Goal: Task Accomplishment & Management: Complete application form

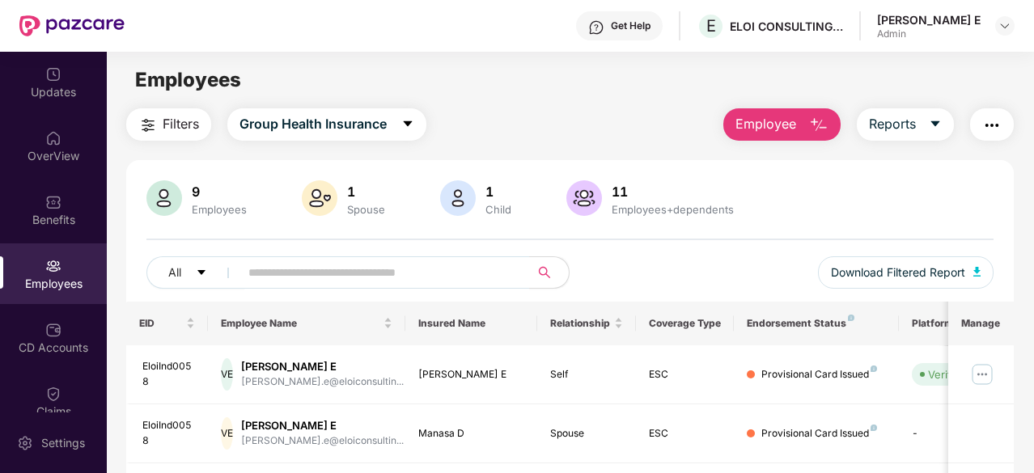
click at [780, 122] on span "Employee" at bounding box center [765, 124] width 61 height 20
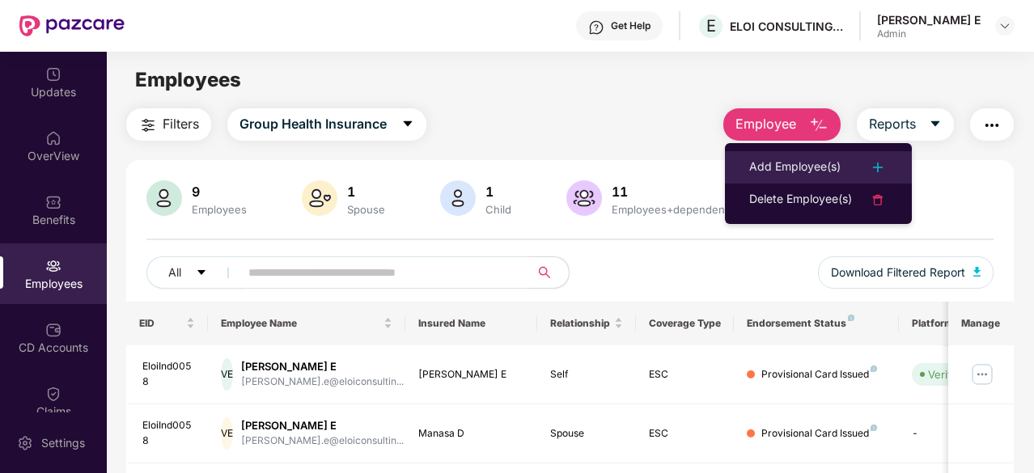
click at [768, 167] on div "Add Employee(s)" at bounding box center [794, 167] width 91 height 19
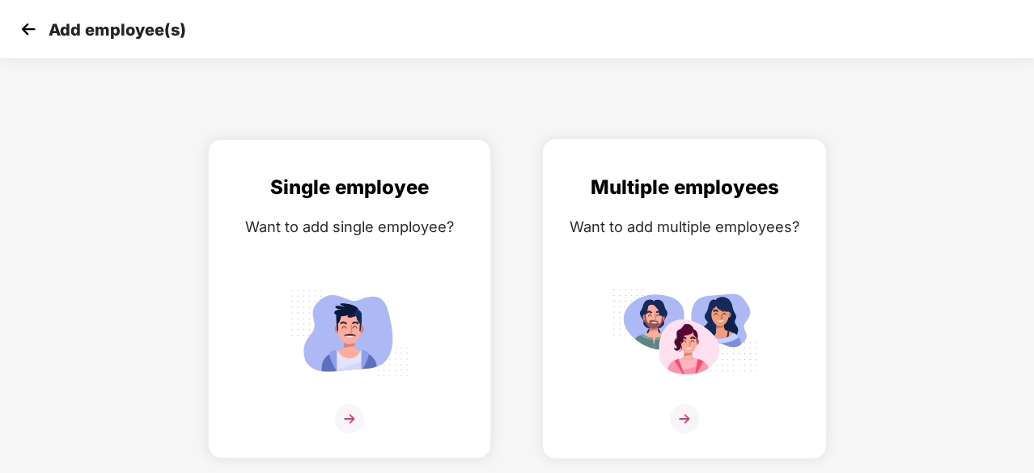
click at [687, 342] on img at bounding box center [684, 332] width 146 height 101
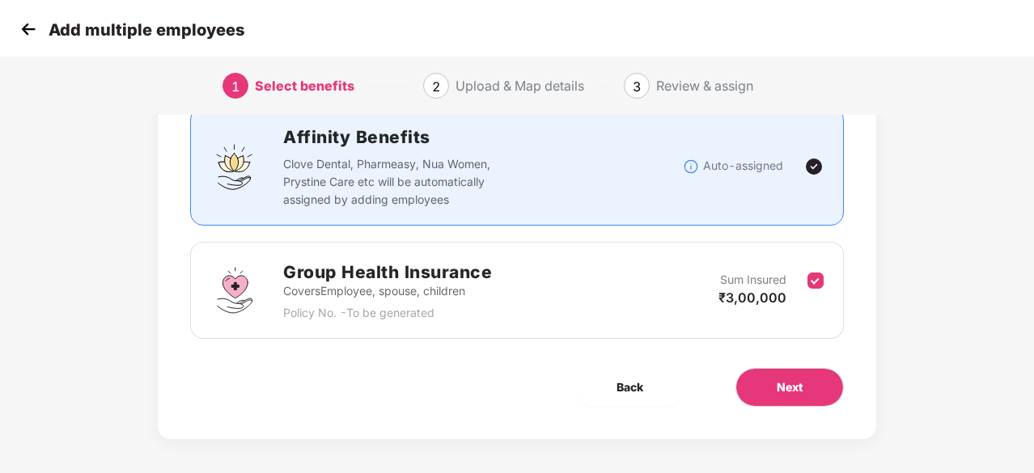
scroll to position [123, 0]
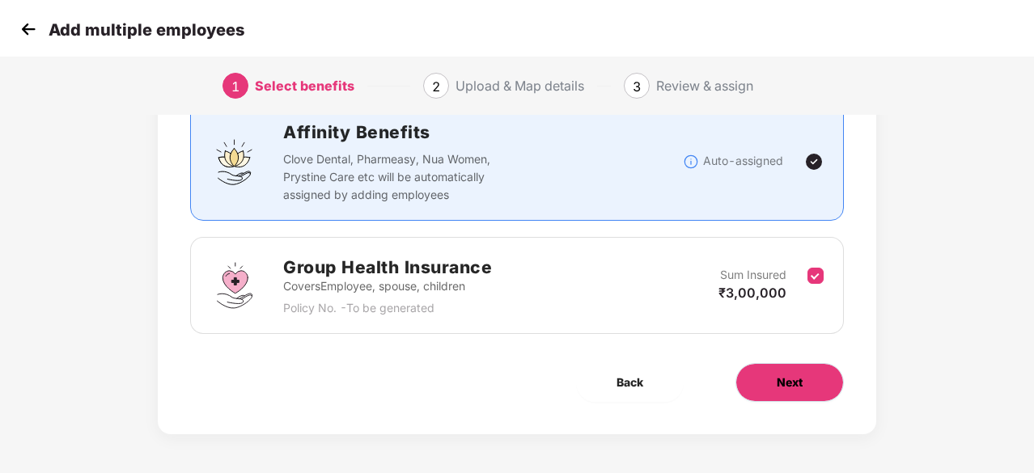
click at [783, 370] on button "Next" at bounding box center [789, 382] width 108 height 39
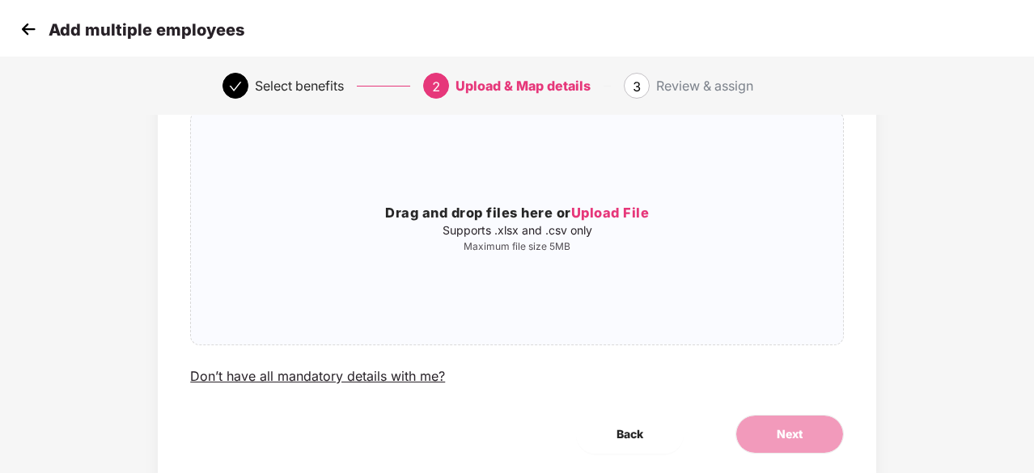
scroll to position [0, 0]
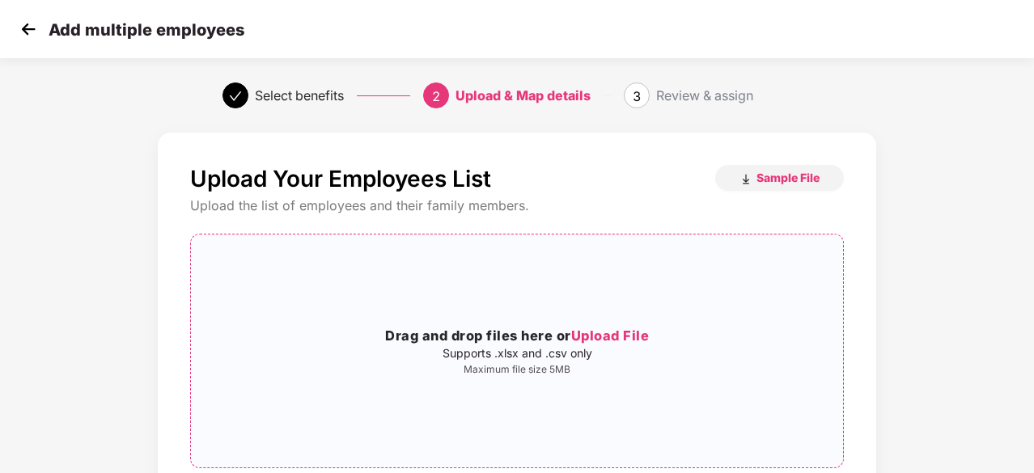
click at [623, 337] on span "Upload File" at bounding box center [610, 336] width 78 height 16
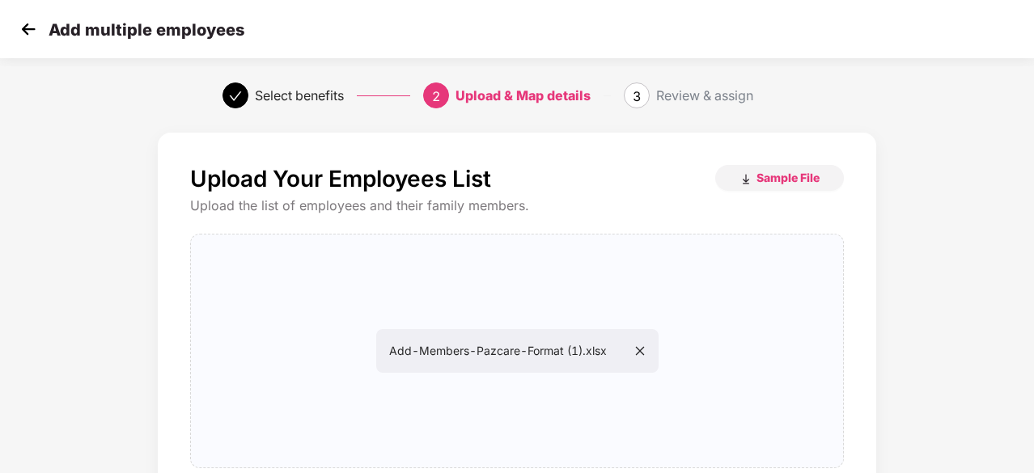
scroll to position [176, 0]
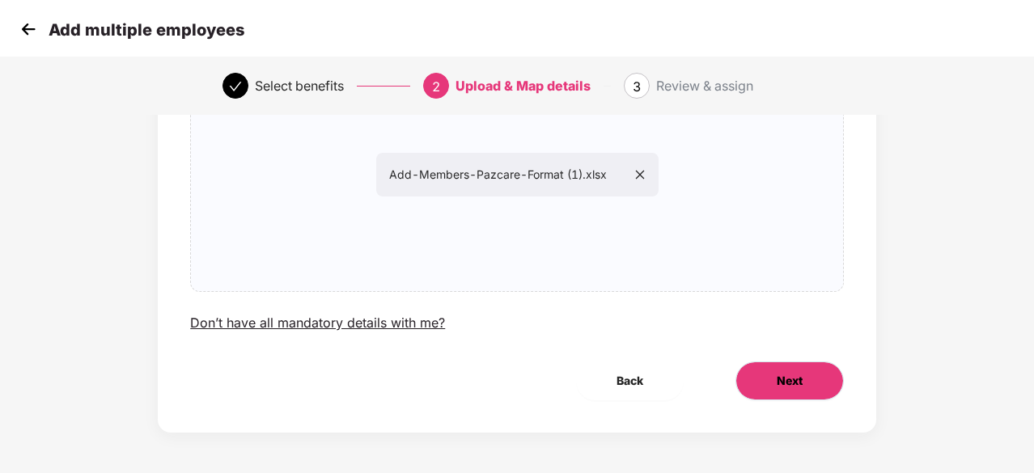
click at [789, 387] on span "Next" at bounding box center [789, 381] width 26 height 18
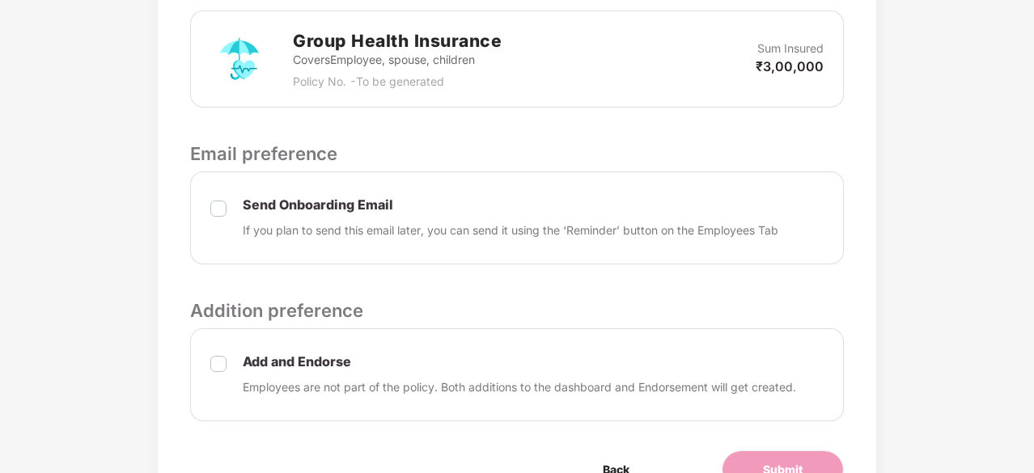
scroll to position [515, 0]
click at [277, 205] on p "Send Onboarding Email" at bounding box center [510, 204] width 535 height 17
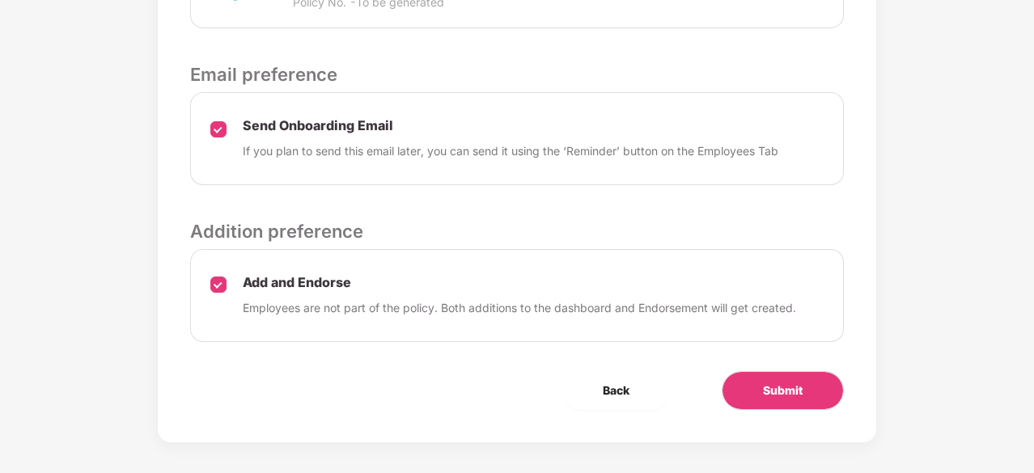
scroll to position [594, 0]
click at [780, 381] on span "Submit" at bounding box center [783, 390] width 40 height 18
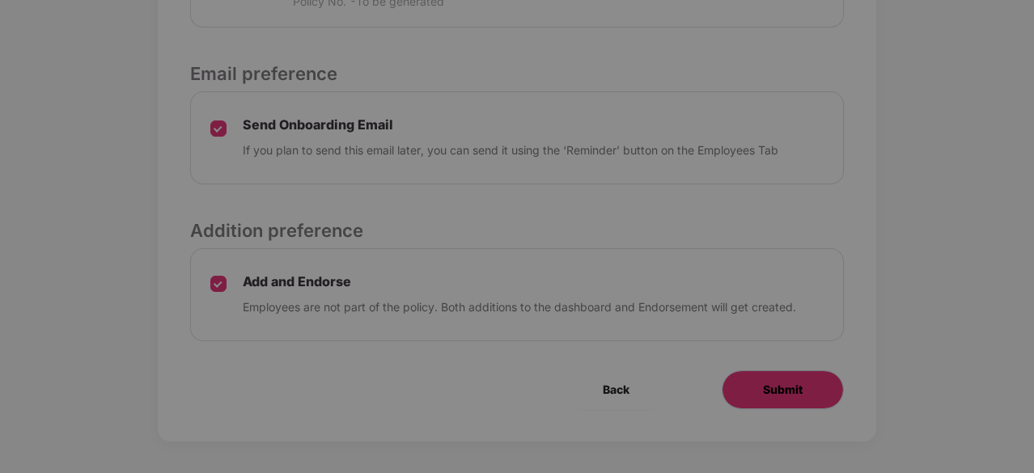
scroll to position [0, 0]
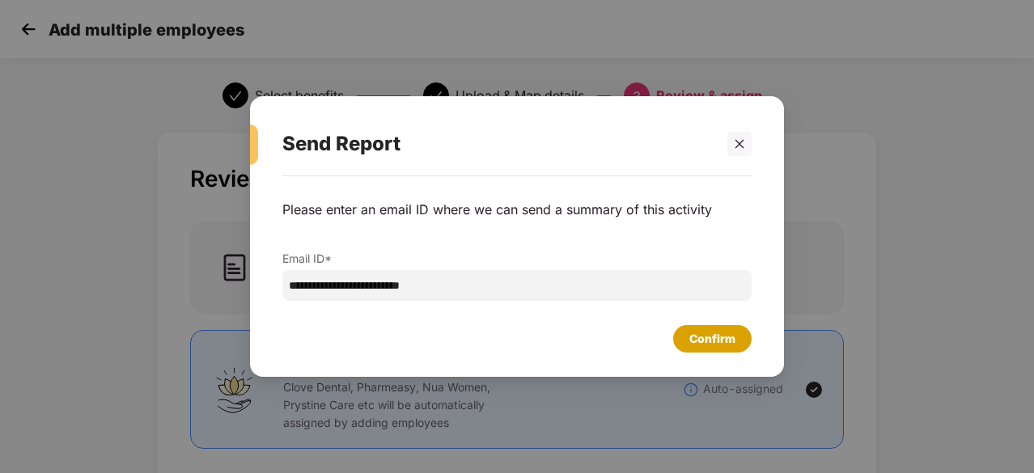
click at [705, 341] on div "Confirm" at bounding box center [712, 339] width 46 height 18
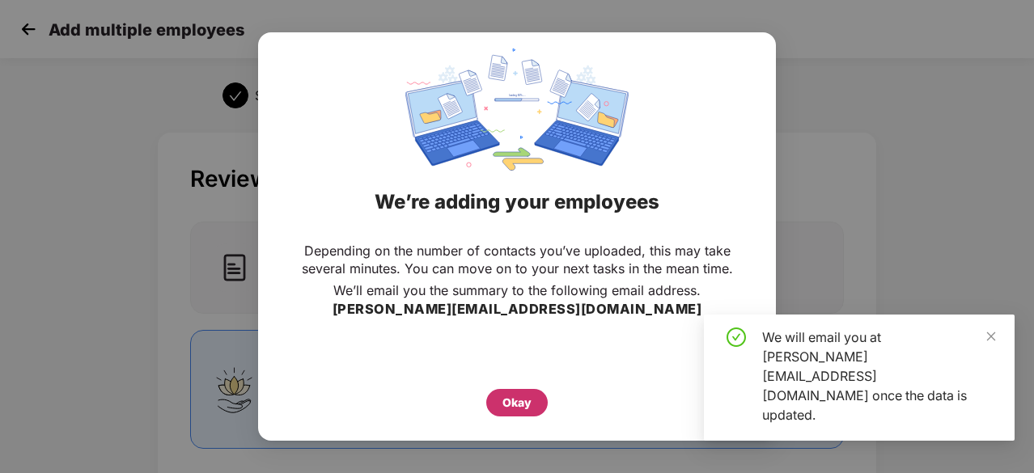
click at [527, 398] on div "Okay" at bounding box center [516, 403] width 29 height 18
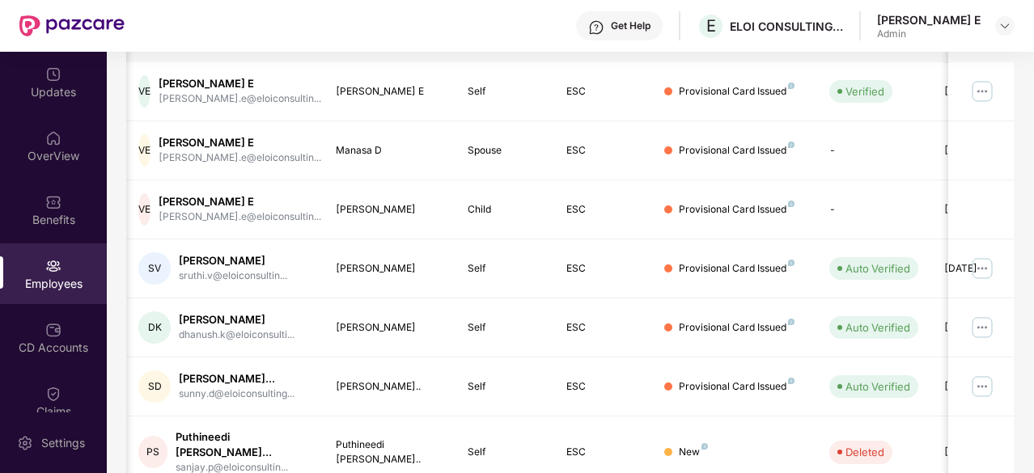
scroll to position [0, 162]
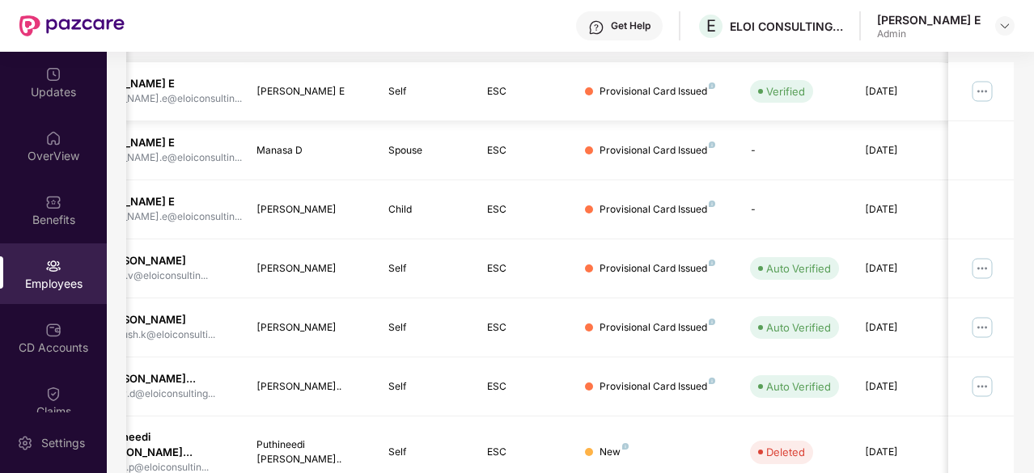
click at [988, 93] on img at bounding box center [982, 91] width 26 height 26
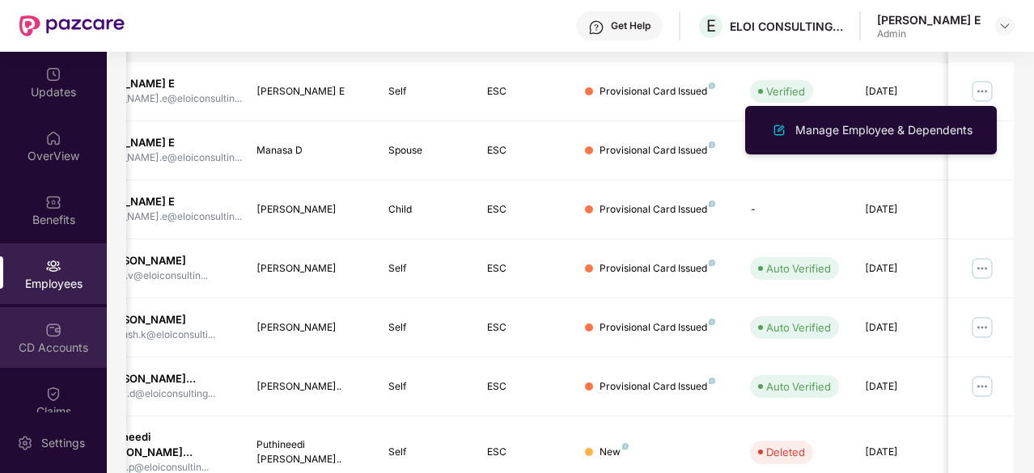
click at [61, 340] on div "CD Accounts" at bounding box center [53, 348] width 107 height 16
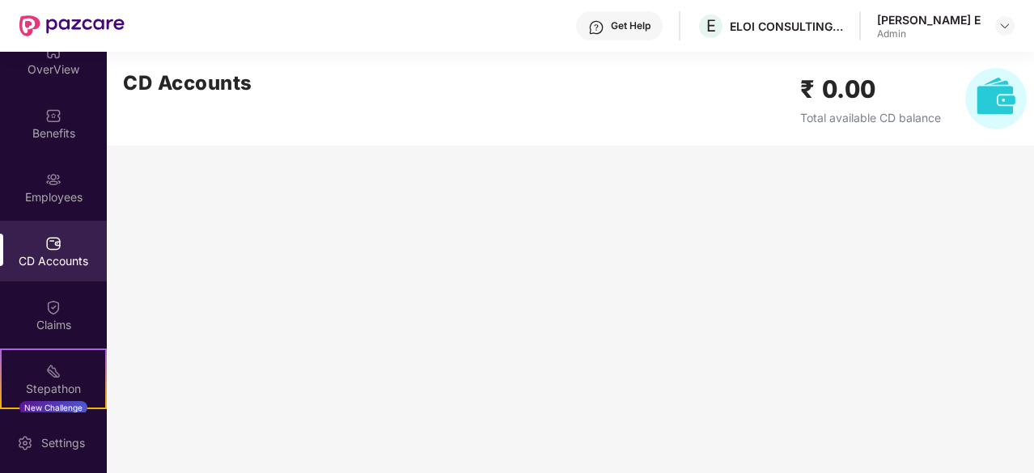
scroll to position [0, 0]
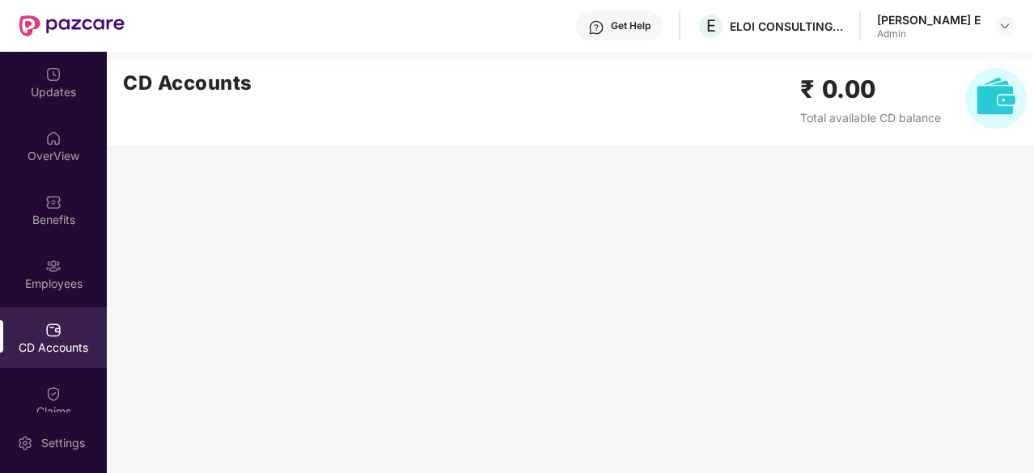
click at [70, 264] on div "Employees" at bounding box center [53, 273] width 107 height 61
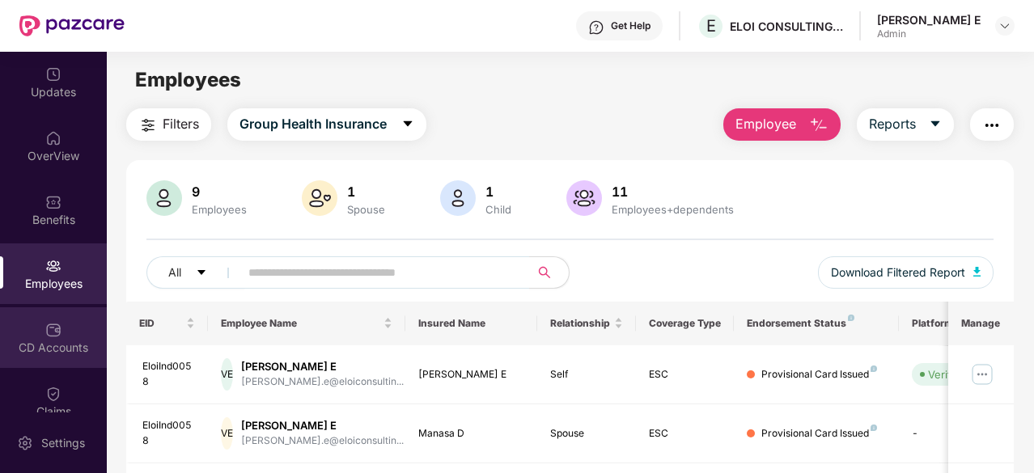
click at [64, 353] on div "CD Accounts" at bounding box center [53, 348] width 107 height 16
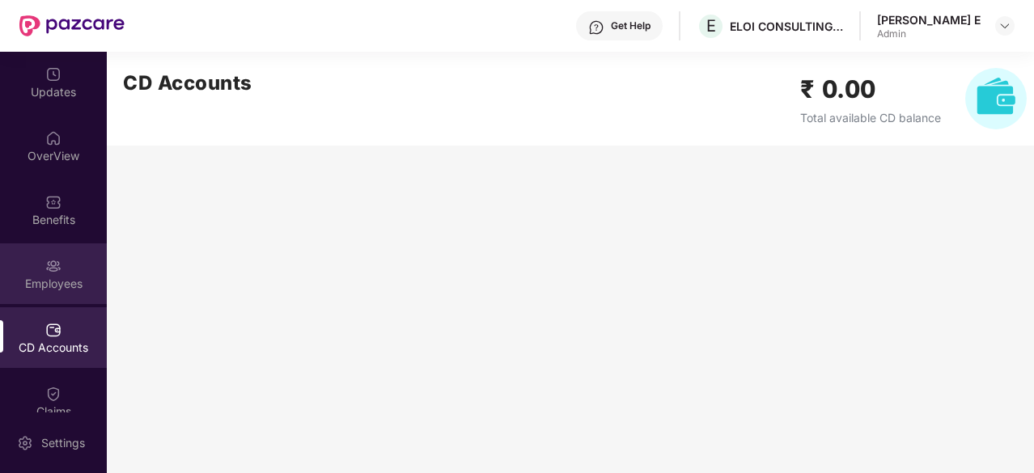
click at [72, 264] on div "Employees" at bounding box center [53, 273] width 107 height 61
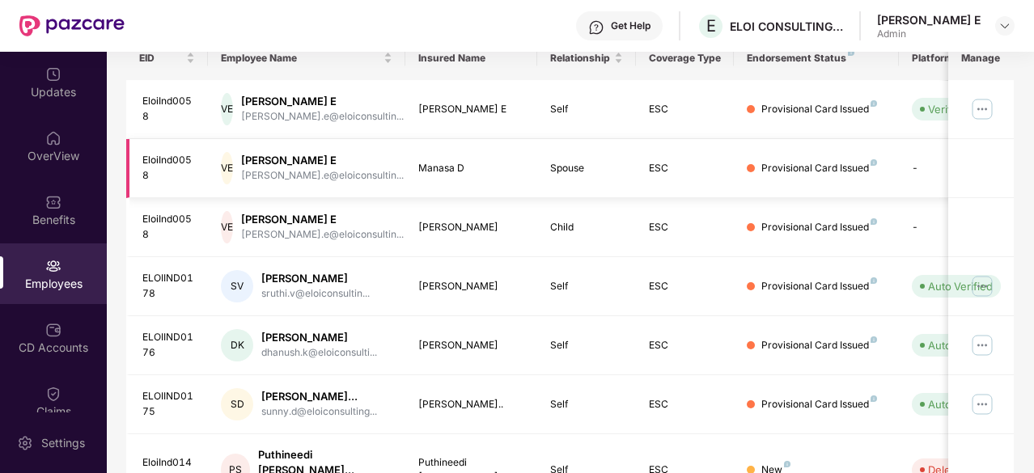
scroll to position [531, 0]
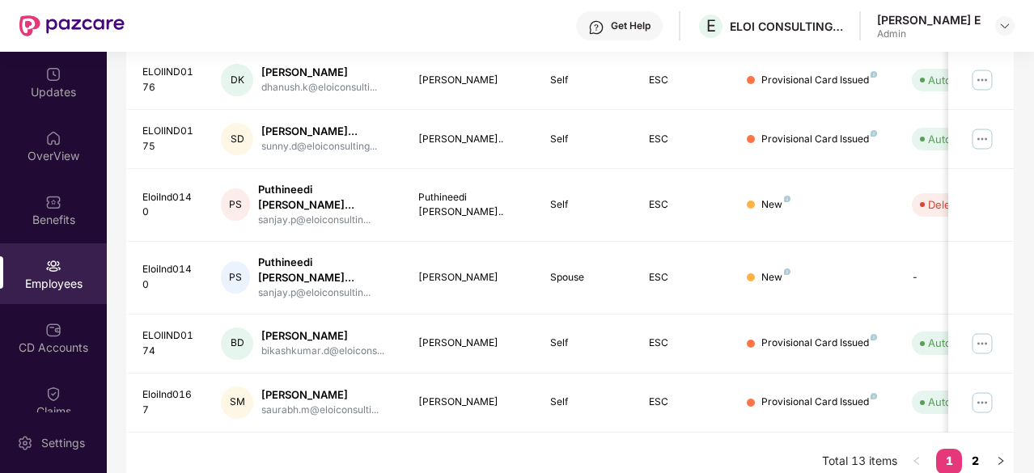
click at [975, 449] on link "2" at bounding box center [975, 461] width 26 height 24
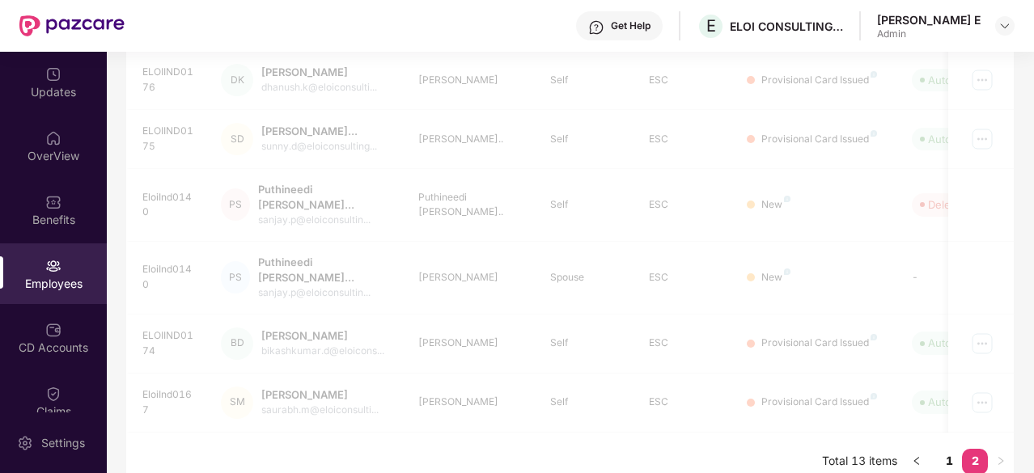
scroll to position [105, 0]
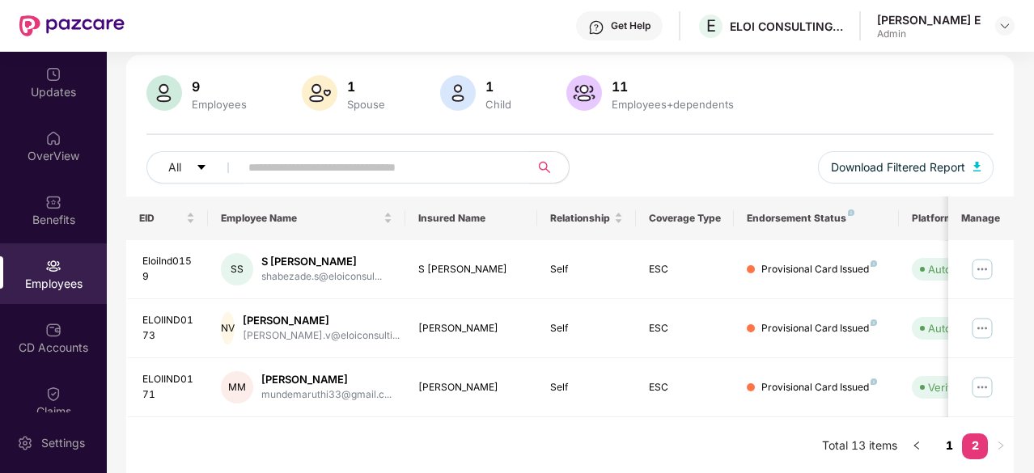
click at [951, 447] on link "1" at bounding box center [949, 446] width 26 height 24
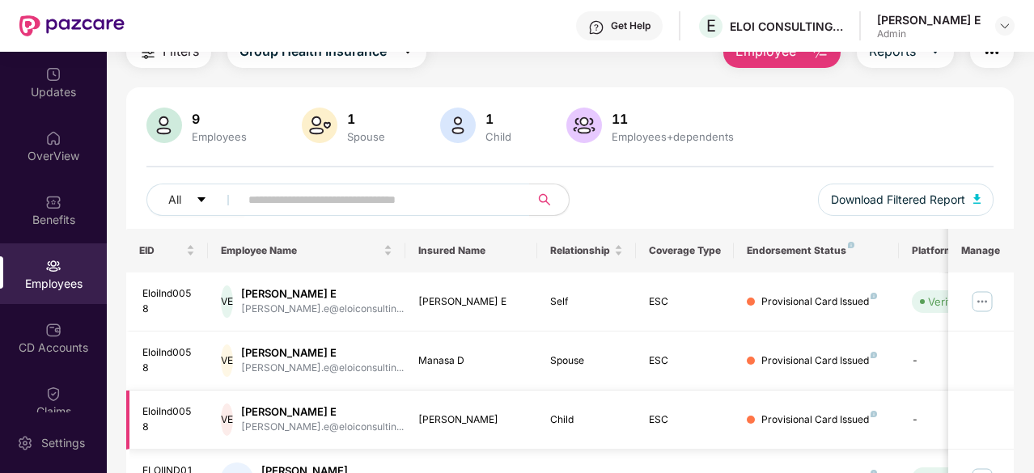
scroll to position [71, 0]
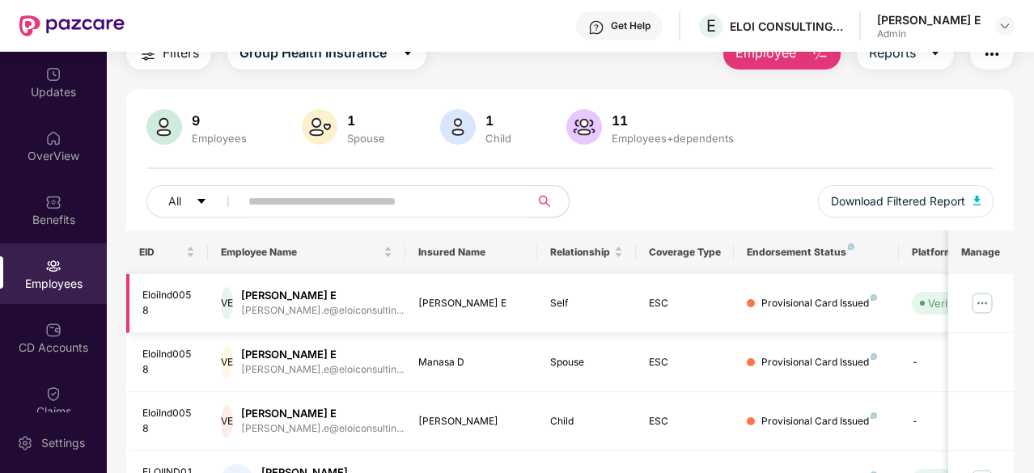
click at [980, 297] on img at bounding box center [982, 303] width 26 height 26
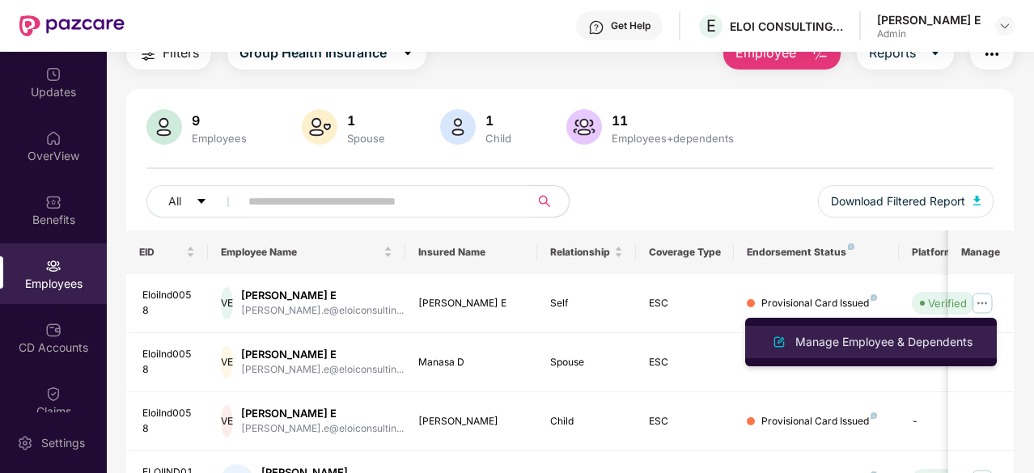
click at [895, 347] on div "Manage Employee & Dependents" at bounding box center [884, 342] width 184 height 18
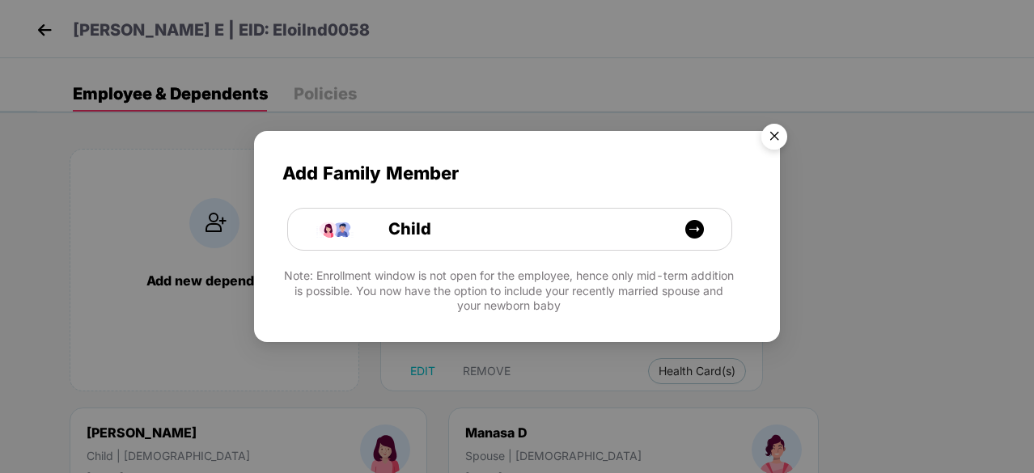
click at [774, 141] on img "Close" at bounding box center [773, 138] width 45 height 45
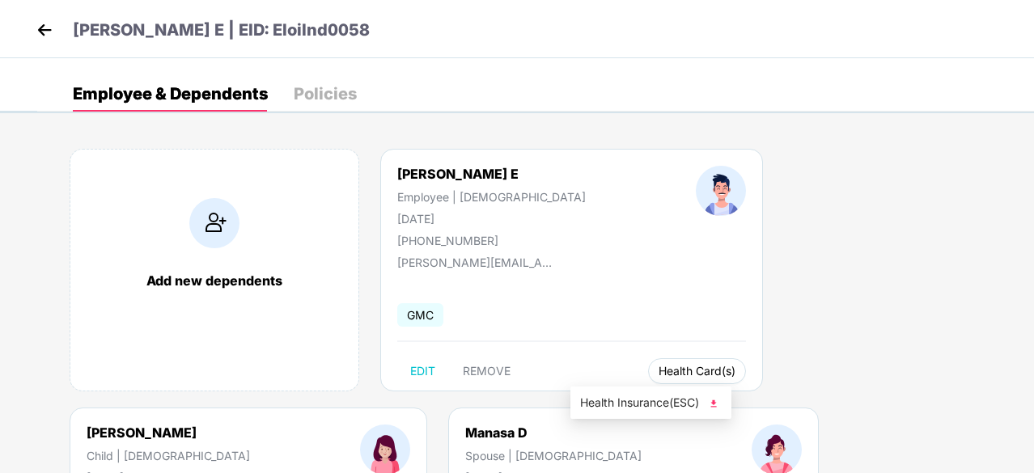
click at [658, 368] on span "Health Card(s)" at bounding box center [696, 371] width 77 height 8
click at [615, 401] on span "Health Insurance(ESC)" at bounding box center [651, 403] width 142 height 18
click at [37, 30] on img at bounding box center [44, 30] width 24 height 24
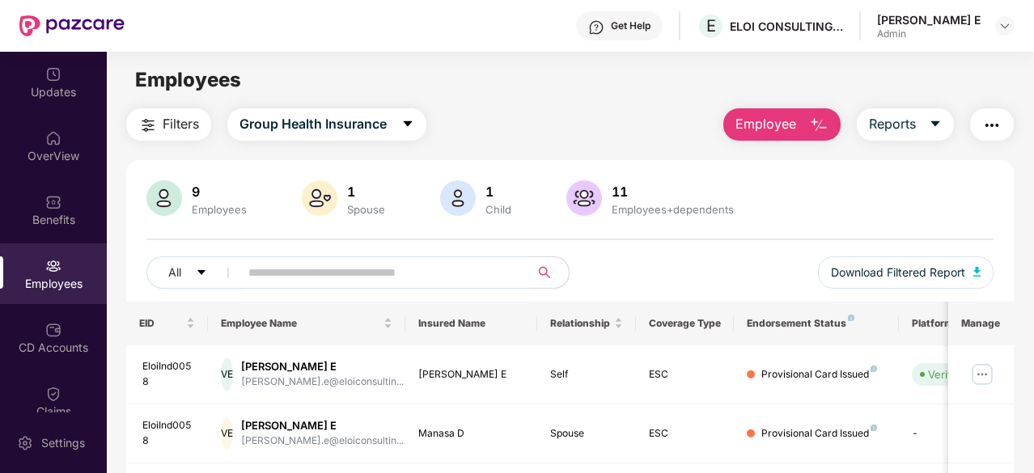
click at [809, 125] on button "Employee" at bounding box center [781, 124] width 117 height 32
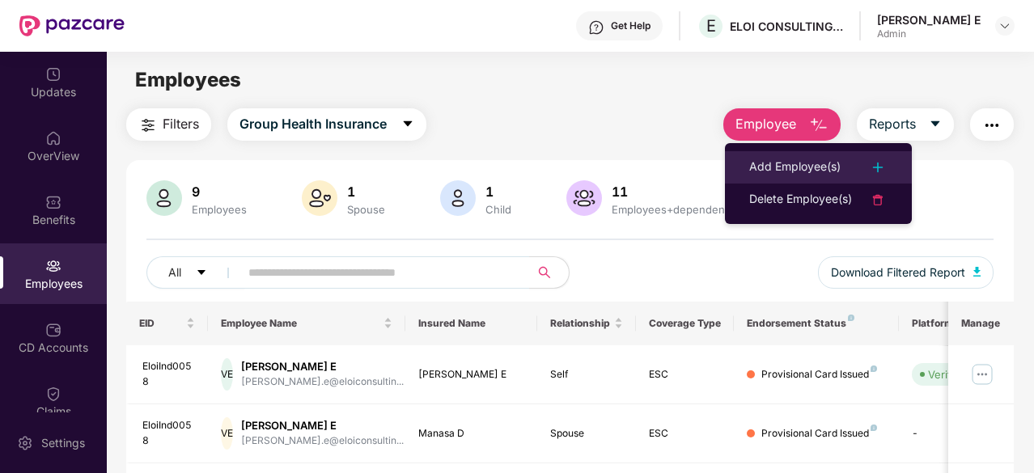
click at [778, 164] on div "Add Employee(s)" at bounding box center [794, 167] width 91 height 19
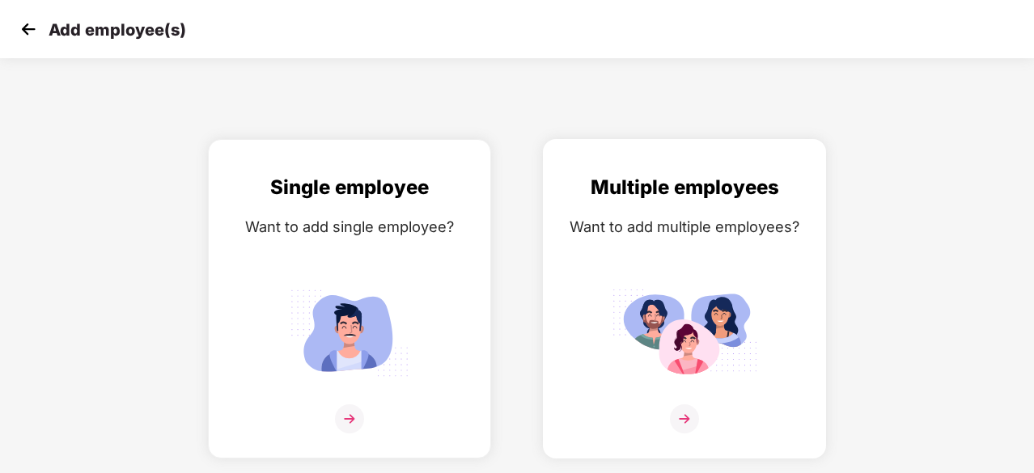
click at [632, 311] on img at bounding box center [684, 332] width 146 height 101
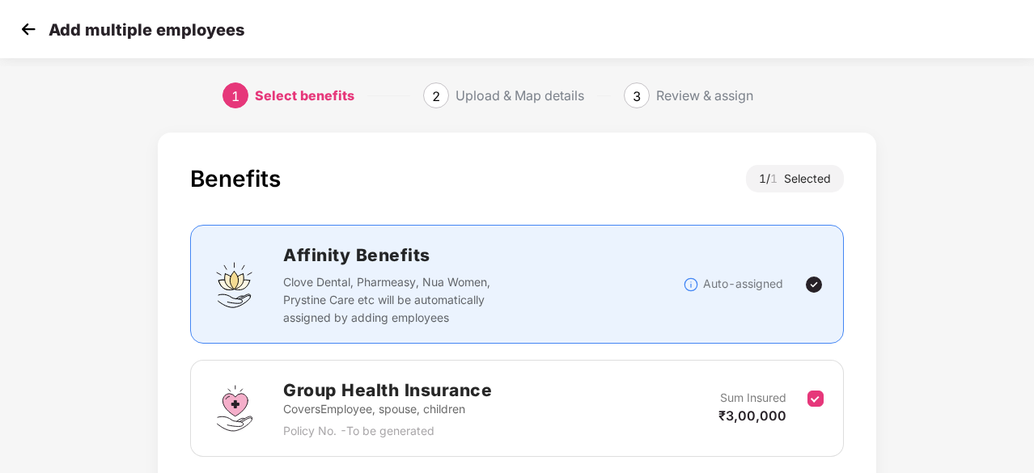
scroll to position [123, 0]
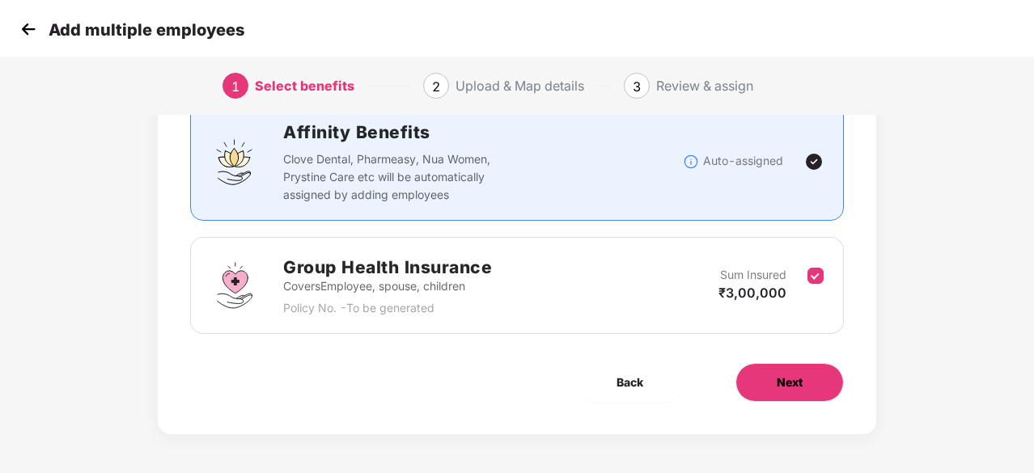
click at [799, 391] on button "Next" at bounding box center [789, 382] width 108 height 39
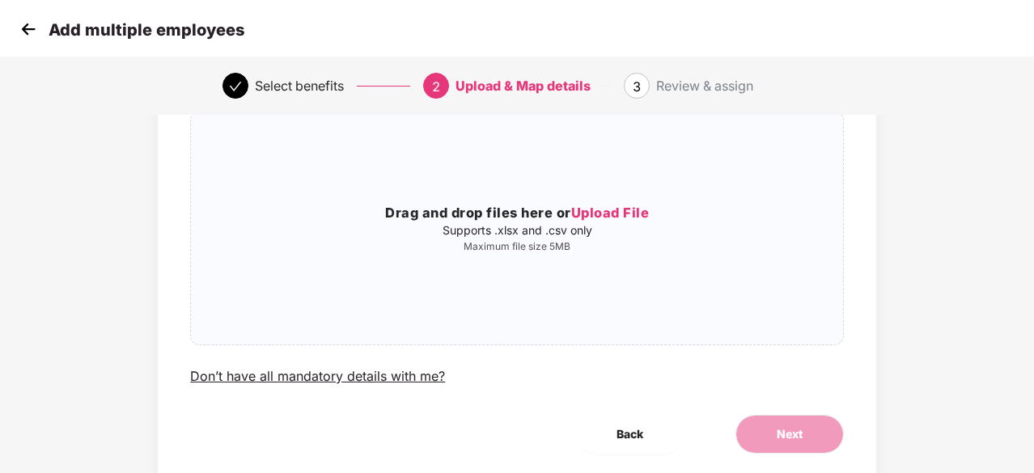
scroll to position [0, 0]
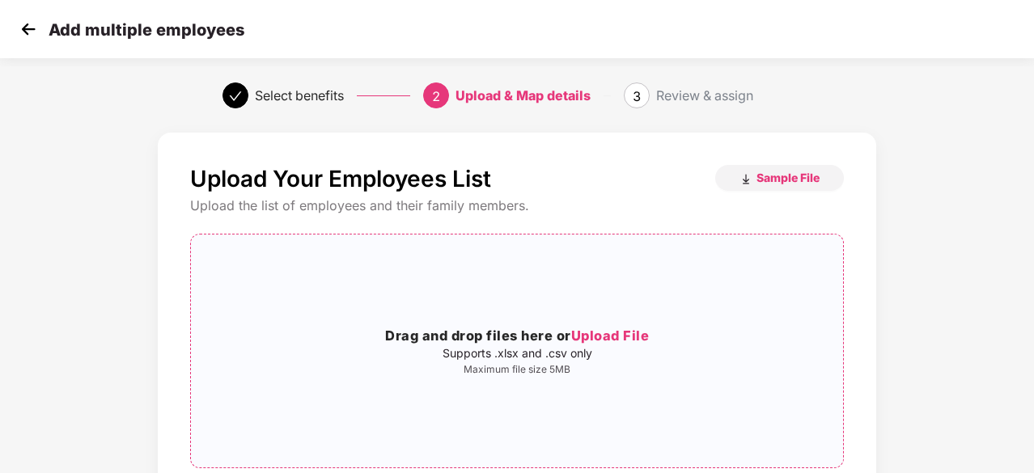
click at [595, 328] on span "Upload File" at bounding box center [610, 336] width 78 height 16
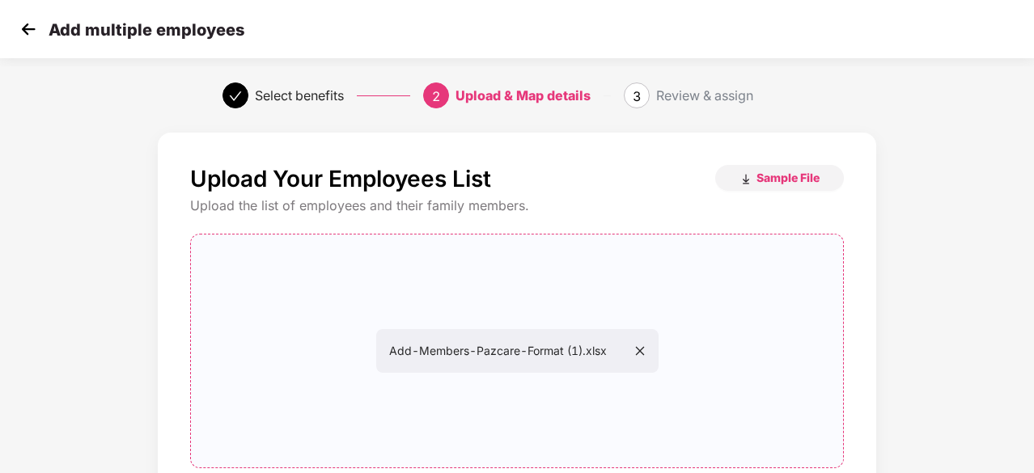
scroll to position [176, 0]
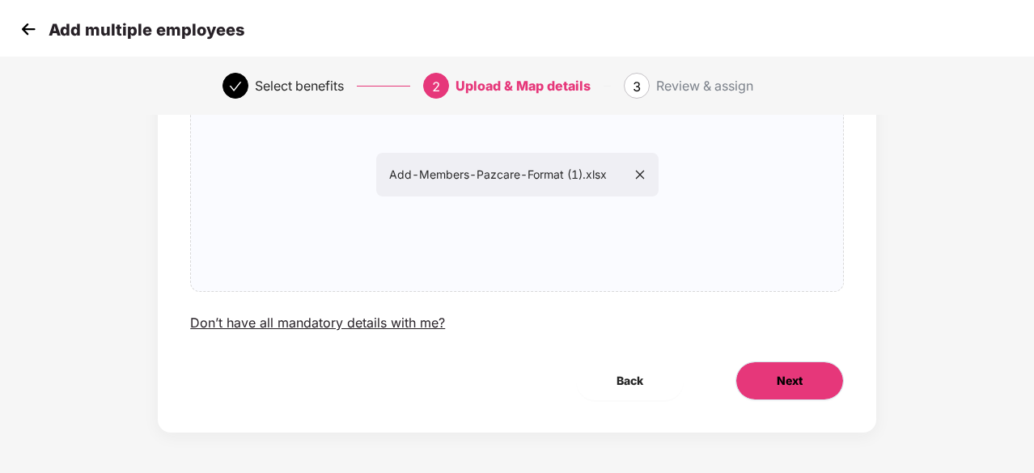
click at [759, 376] on button "Next" at bounding box center [789, 381] width 108 height 39
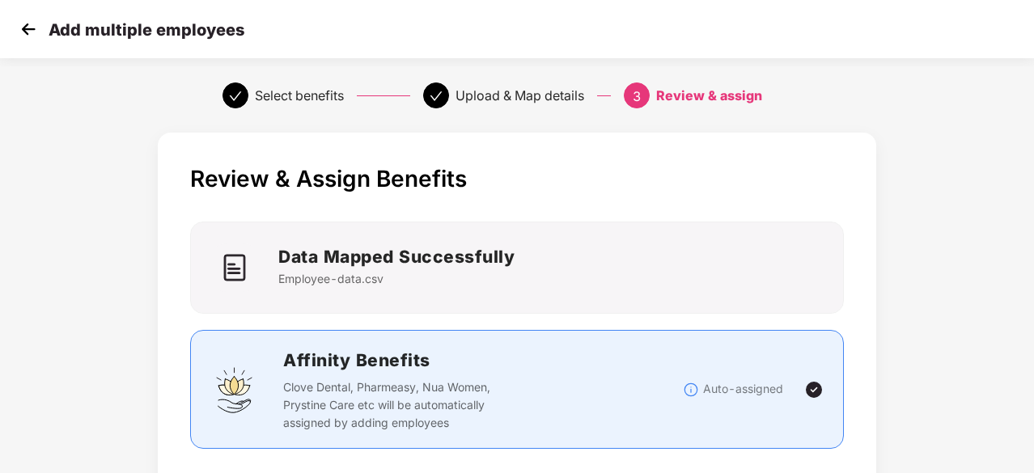
scroll to position [600, 0]
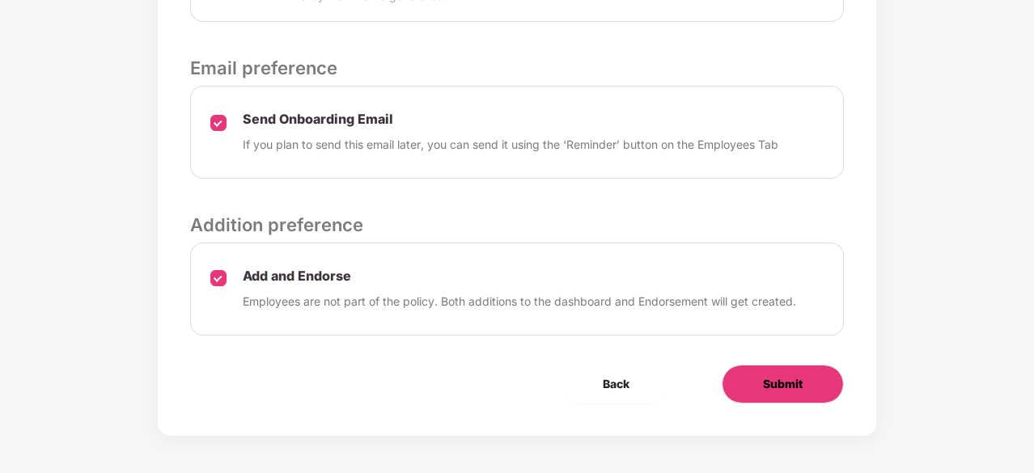
click at [786, 378] on span "Submit" at bounding box center [783, 384] width 40 height 18
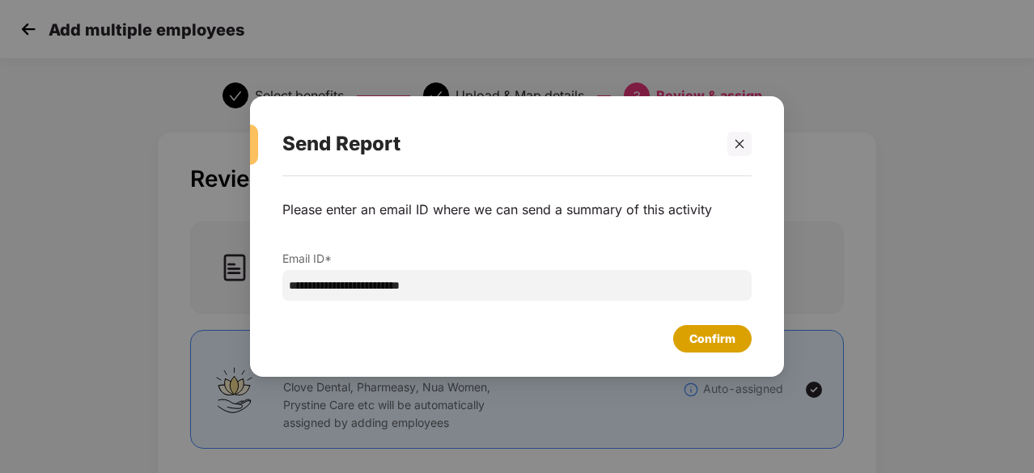
click at [724, 332] on div "Confirm" at bounding box center [712, 339] width 46 height 18
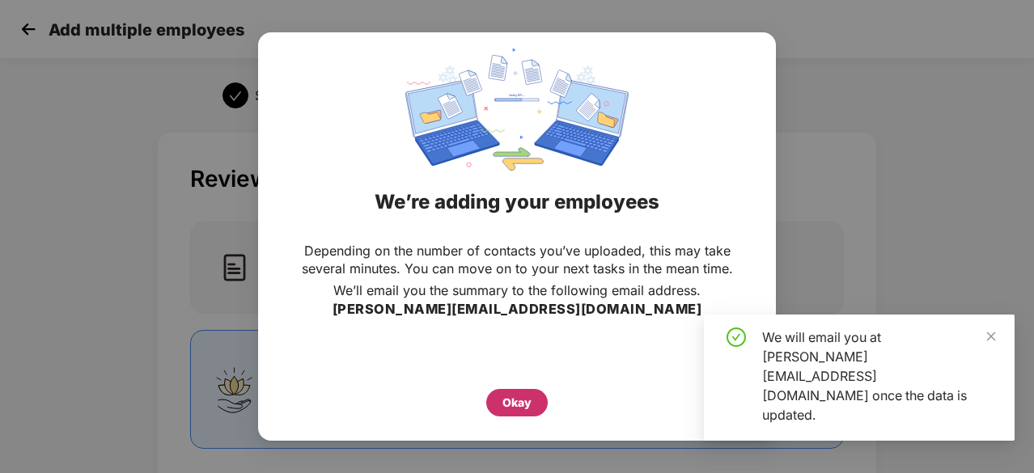
click at [527, 396] on div "Okay" at bounding box center [516, 403] width 29 height 18
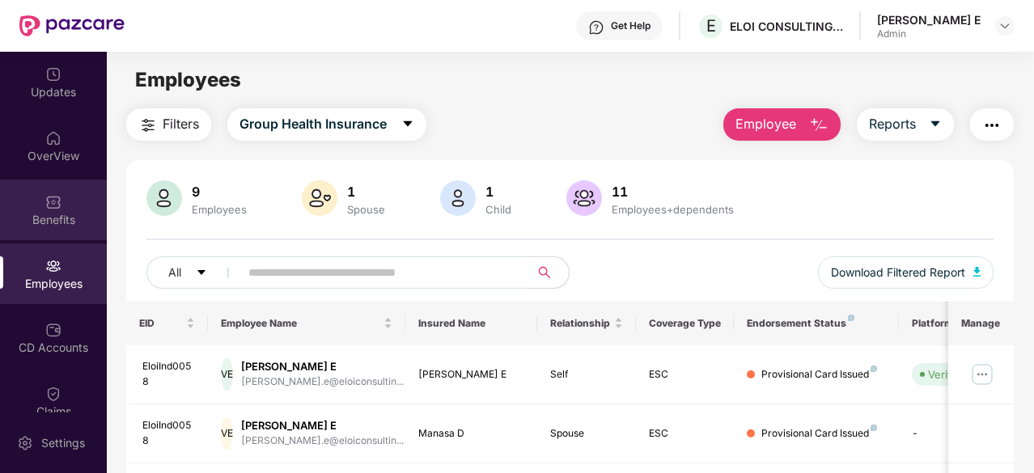
click at [39, 200] on div "Benefits" at bounding box center [53, 210] width 107 height 61
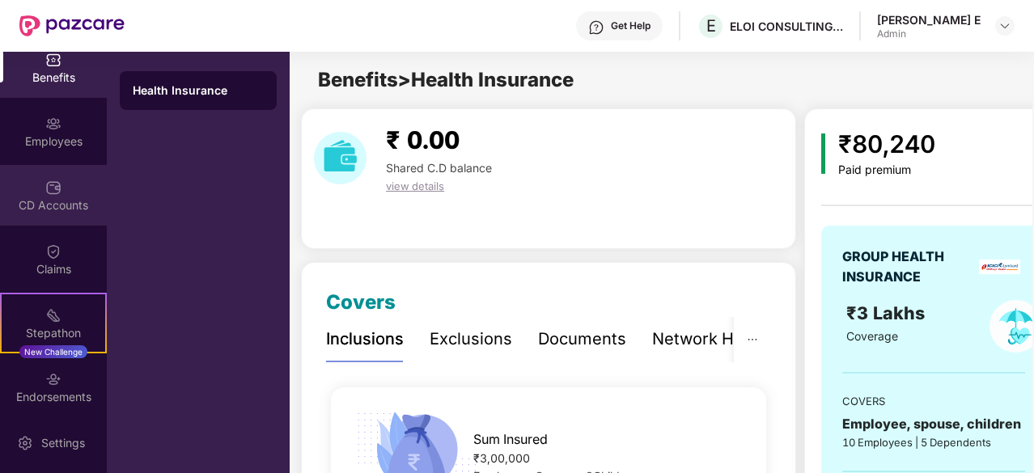
scroll to position [214, 0]
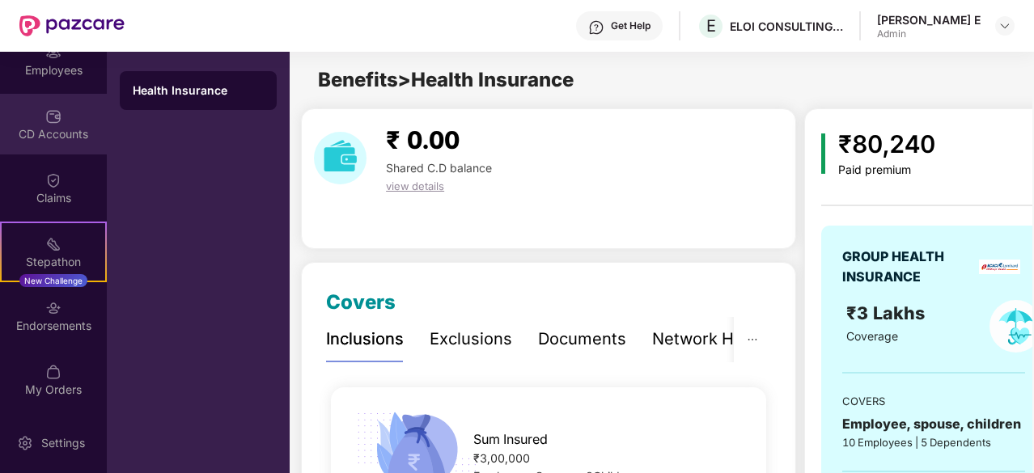
click at [39, 330] on div "Endorsements" at bounding box center [53, 326] width 107 height 16
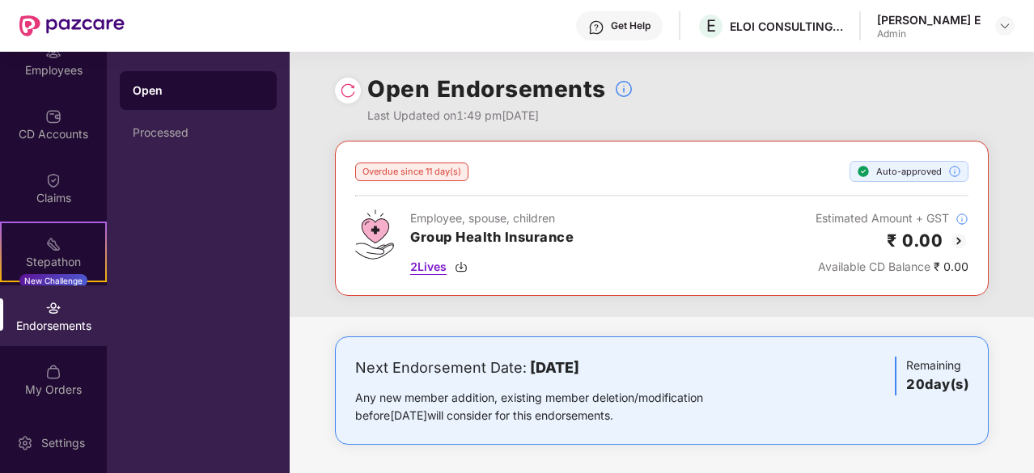
click at [429, 269] on span "2 Lives" at bounding box center [428, 267] width 36 height 18
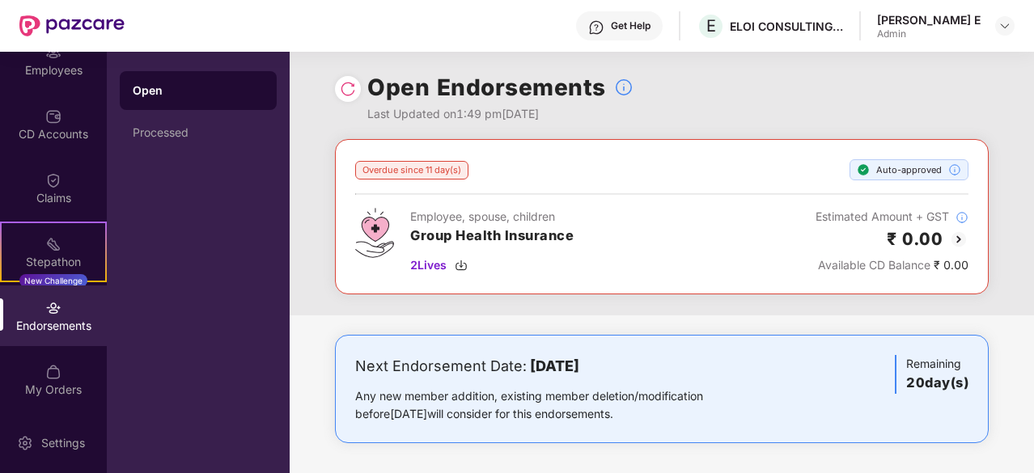
click at [345, 87] on img at bounding box center [348, 89] width 16 height 16
